Goal: Register for event/course

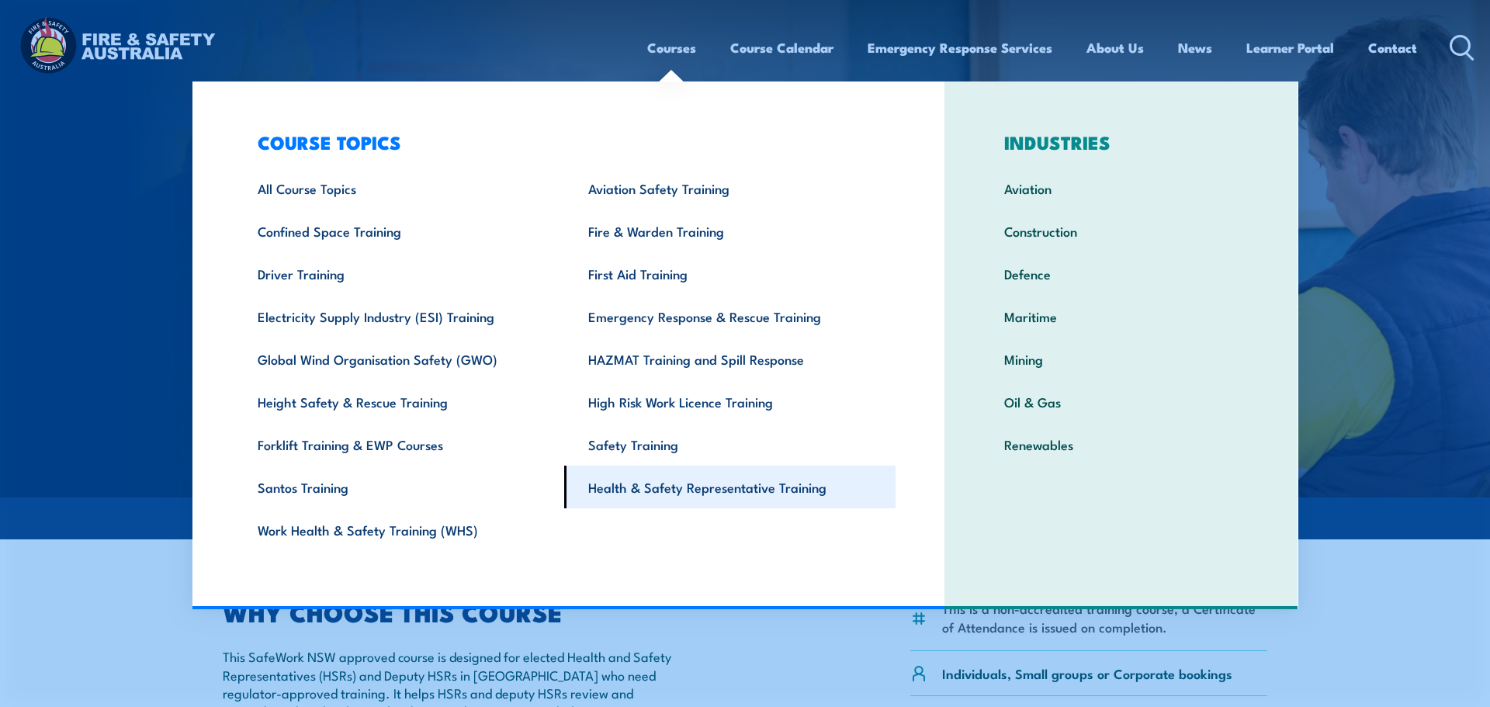
click at [730, 491] on link "Health & Safety Representative Training" at bounding box center [729, 487] width 331 height 43
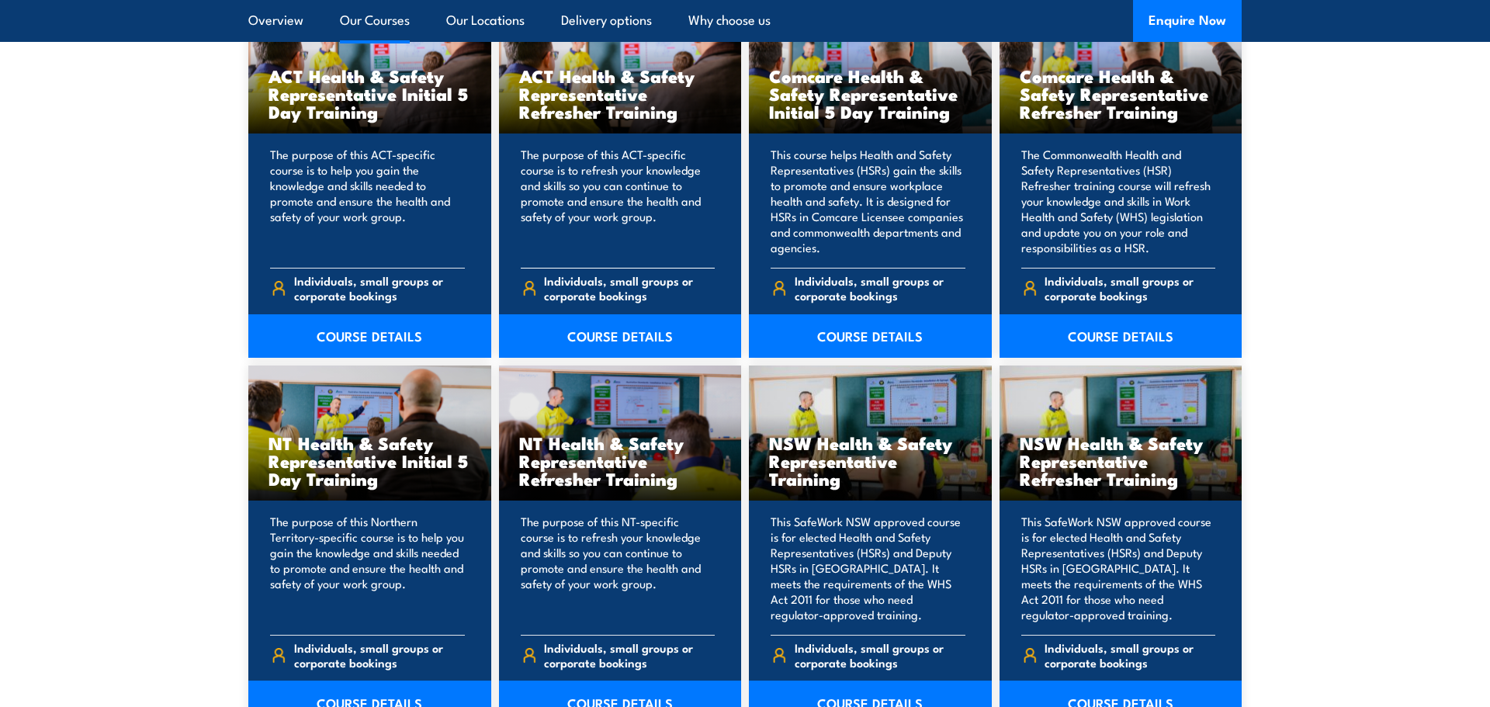
scroll to position [1357, 0]
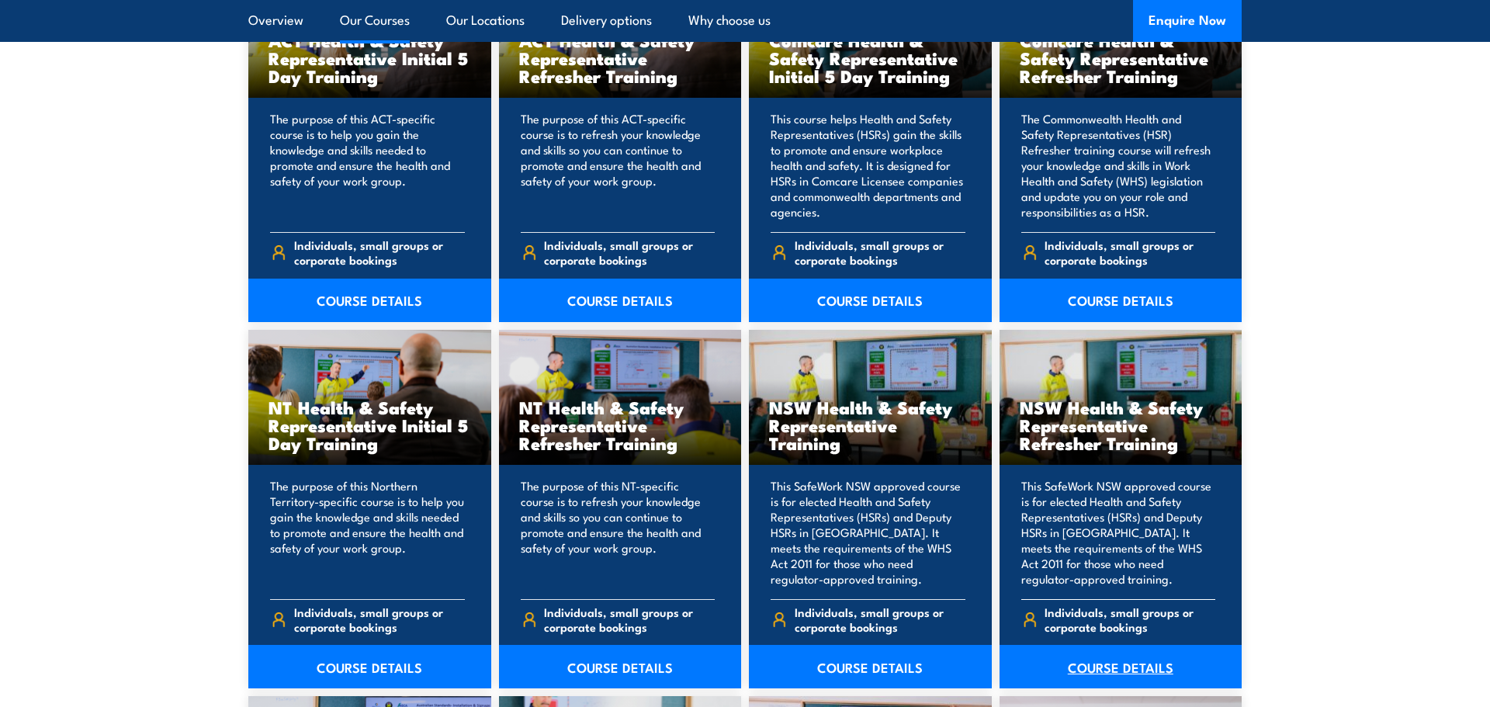
click at [1097, 665] on link "COURSE DETAILS" at bounding box center [1120, 666] width 243 height 43
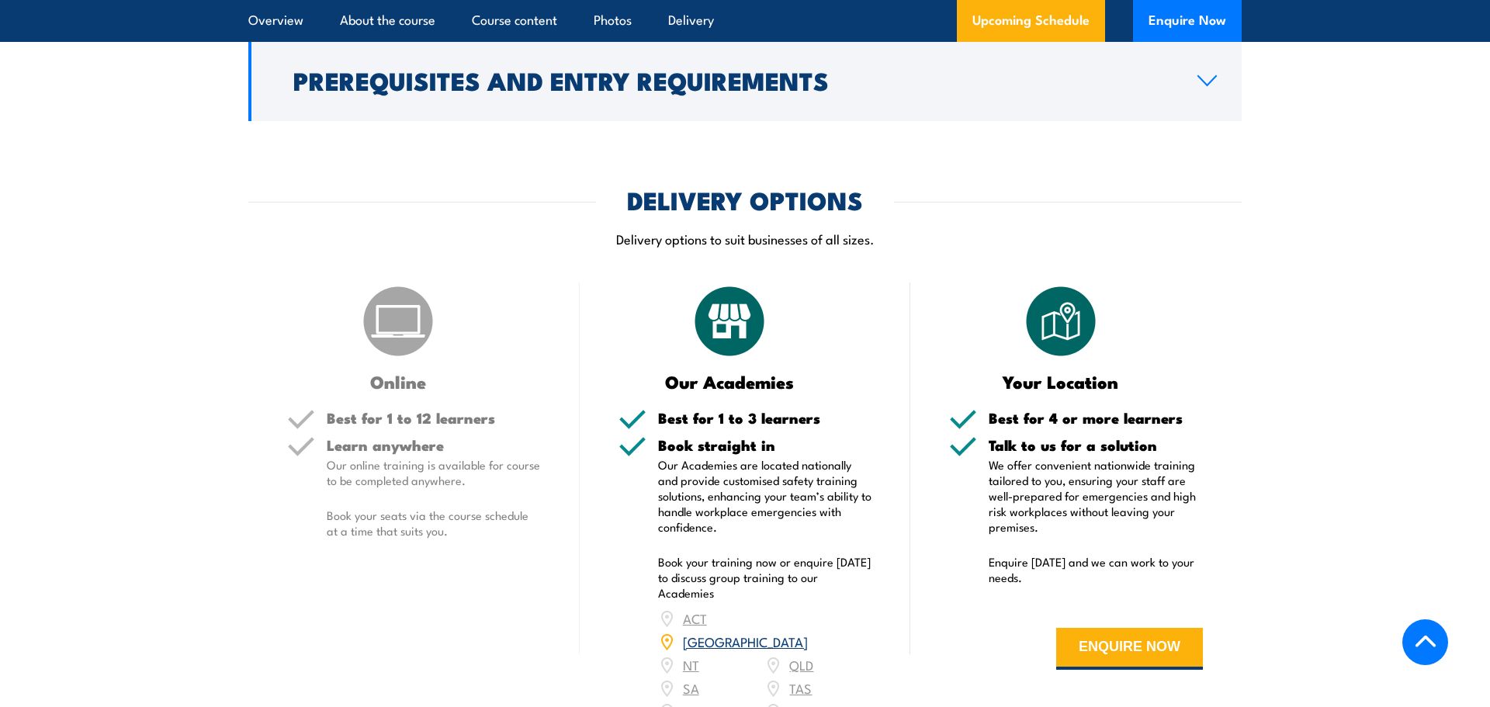
scroll to position [2232, 0]
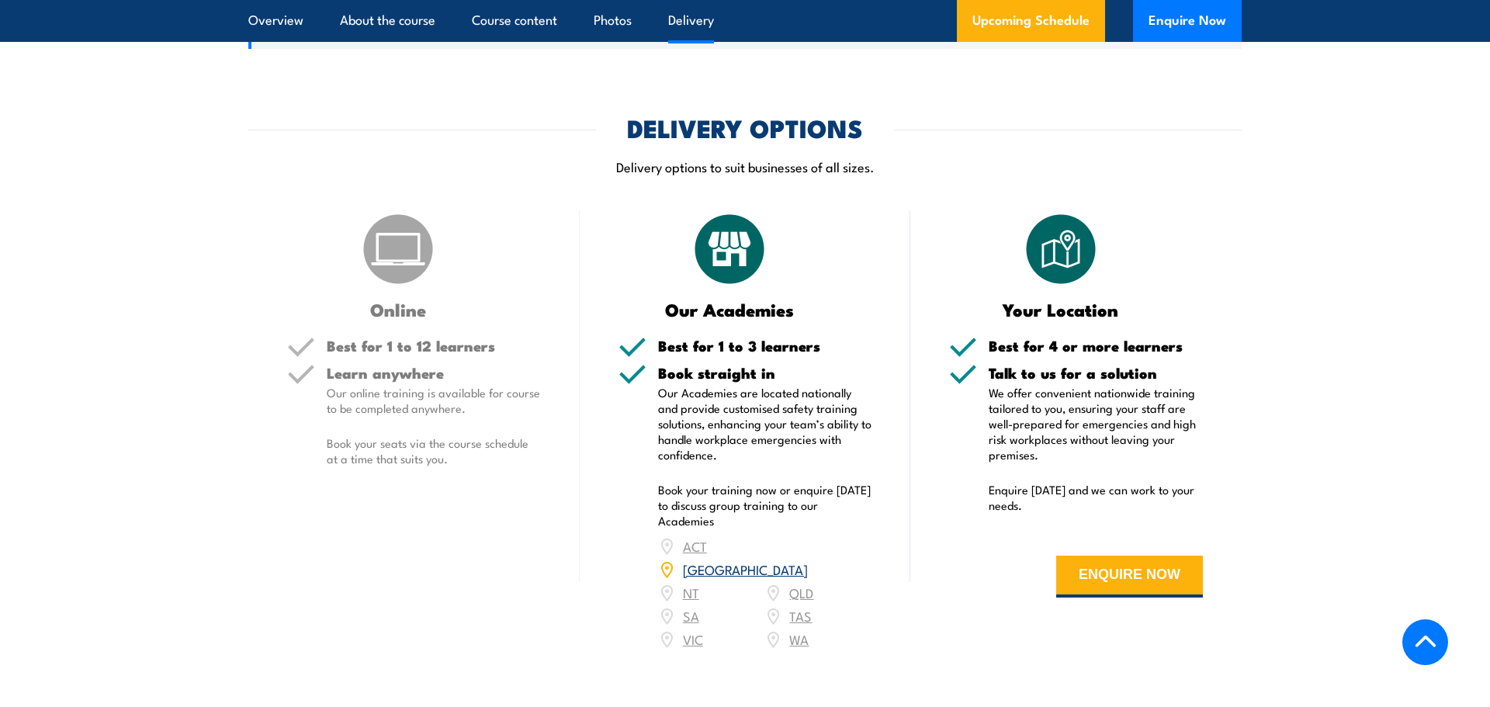
click at [805, 559] on link "[GEOGRAPHIC_DATA]" at bounding box center [745, 568] width 125 height 19
